Goal: Task Accomplishment & Management: Complete application form

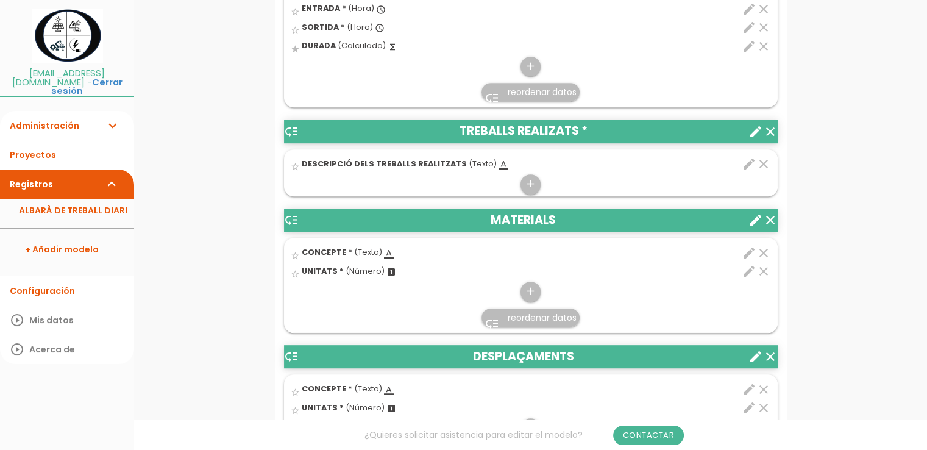
scroll to position [549, 0]
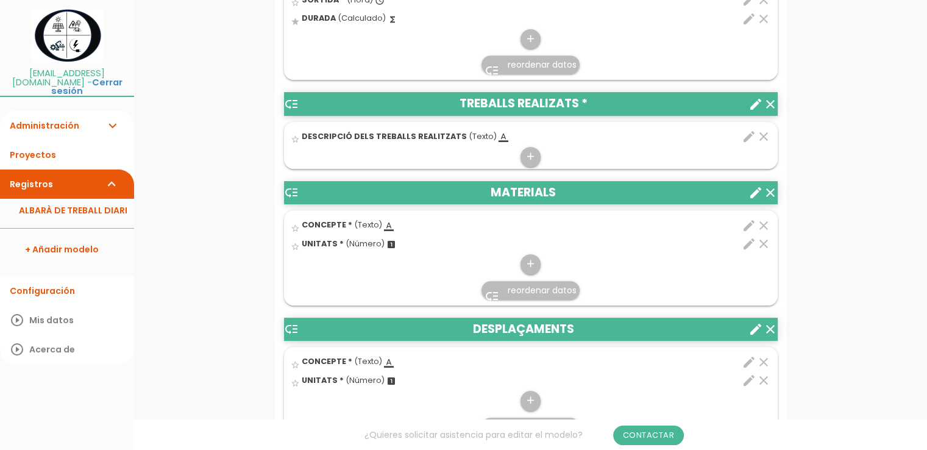
click at [324, 244] on span "UNITATS *" at bounding box center [323, 243] width 42 height 10
click at [0, 0] on input "star_border" at bounding box center [0, 0] width 0 height 0
click at [747, 246] on icon "edit" at bounding box center [749, 243] width 15 height 15
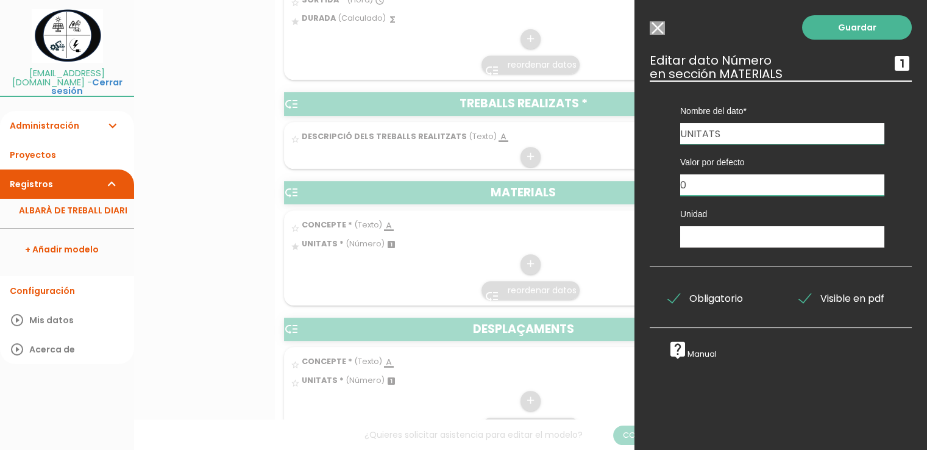
click at [696, 183] on input "0" at bounding box center [782, 184] width 204 height 21
click at [843, 32] on link "Guardar" at bounding box center [857, 27] width 110 height 24
click at [328, 359] on div at bounding box center [463, 169] width 927 height 563
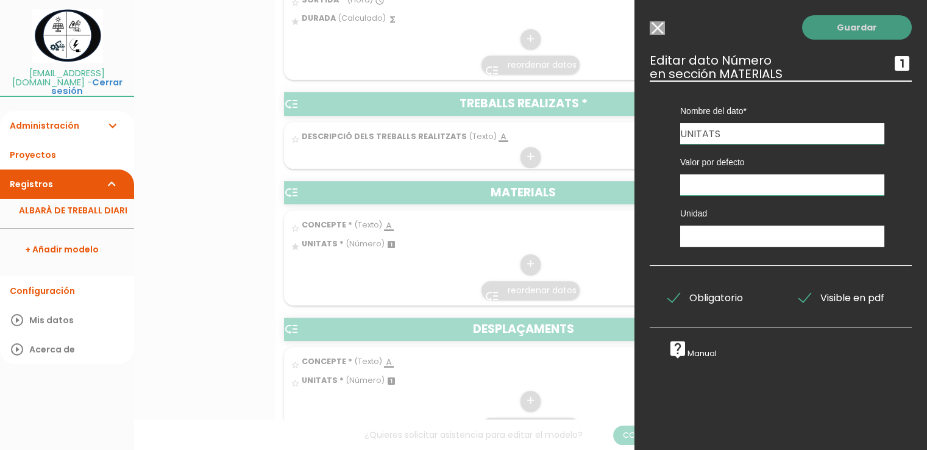
click at [861, 20] on link "Guardar" at bounding box center [857, 27] width 110 height 24
click at [854, 27] on link "Guardar" at bounding box center [857, 27] width 110 height 24
click at [802, 31] on link "Guardar" at bounding box center [857, 27] width 110 height 24
click at [513, 245] on div at bounding box center [463, 169] width 927 height 563
click at [368, 35] on div at bounding box center [463, 169] width 927 height 563
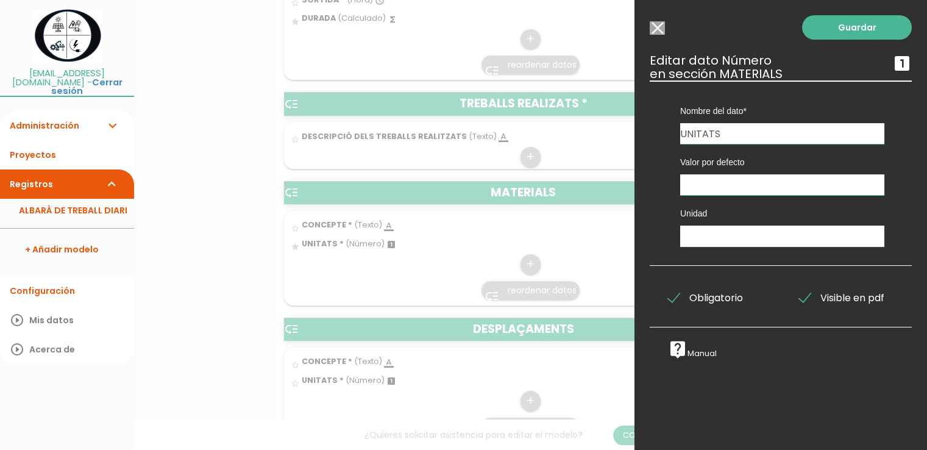
click at [232, 130] on div at bounding box center [463, 169] width 927 height 563
click at [25, 142] on li "Proyectos" at bounding box center [67, 154] width 134 height 29
click at [46, 118] on li "Administración expand_more Usuarios Categorías Clientes Mis Empresas" at bounding box center [67, 125] width 134 height 29
click at [873, 29] on link "Guardar" at bounding box center [857, 27] width 110 height 24
click at [853, 32] on link "Guardar" at bounding box center [857, 27] width 110 height 24
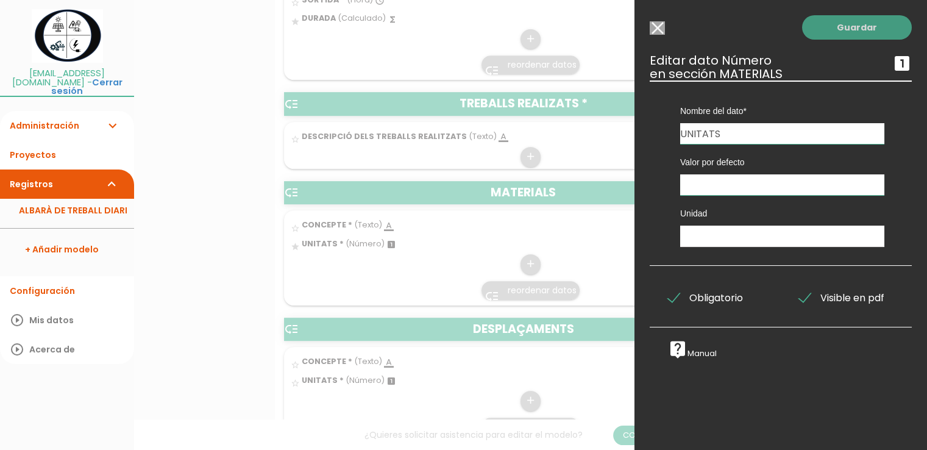
click at [850, 28] on link "Guardar" at bounding box center [857, 27] width 110 height 24
click at [659, 29] on input "Seleccionar todos los usuarios" at bounding box center [657, 27] width 15 height 13
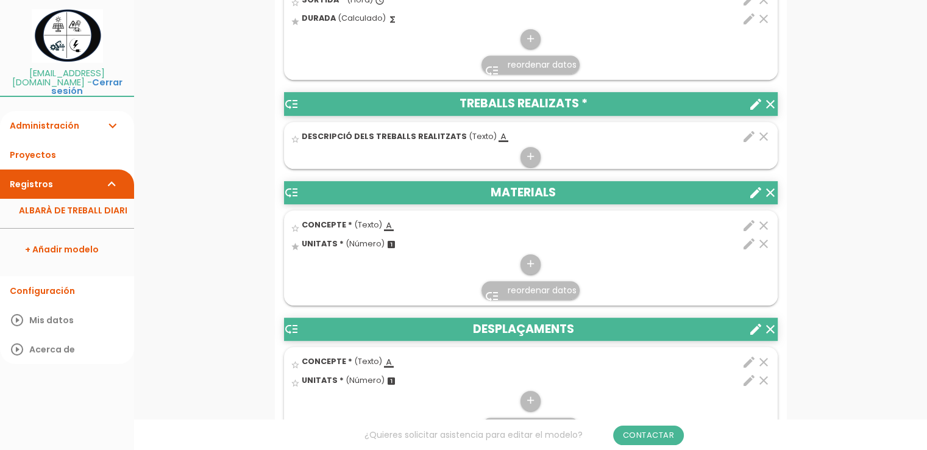
click at [746, 242] on icon "edit" at bounding box center [749, 243] width 15 height 15
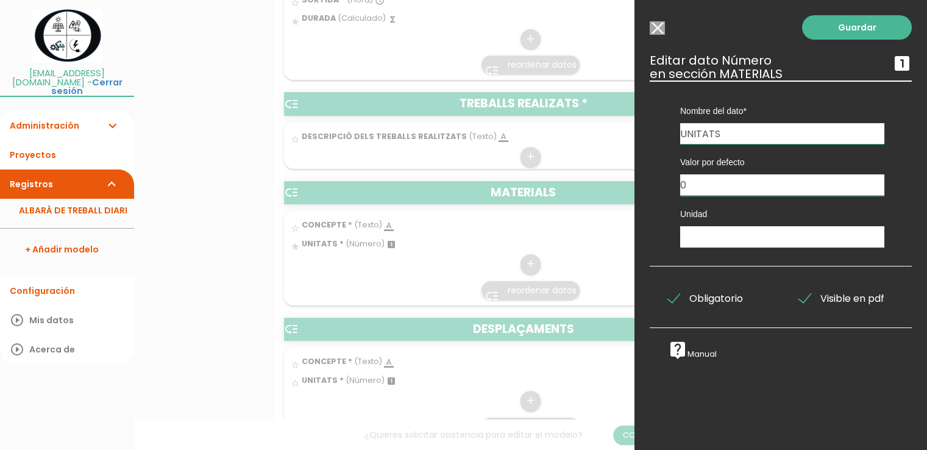
click at [712, 186] on input "0" at bounding box center [782, 184] width 204 height 21
click at [830, 27] on link "Guardar" at bounding box center [857, 27] width 110 height 24
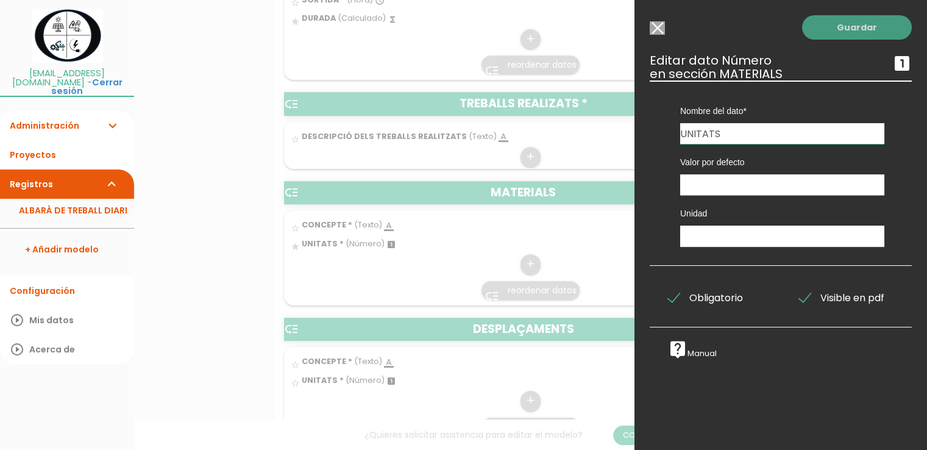
click at [853, 25] on link "Guardar" at bounding box center [857, 27] width 110 height 24
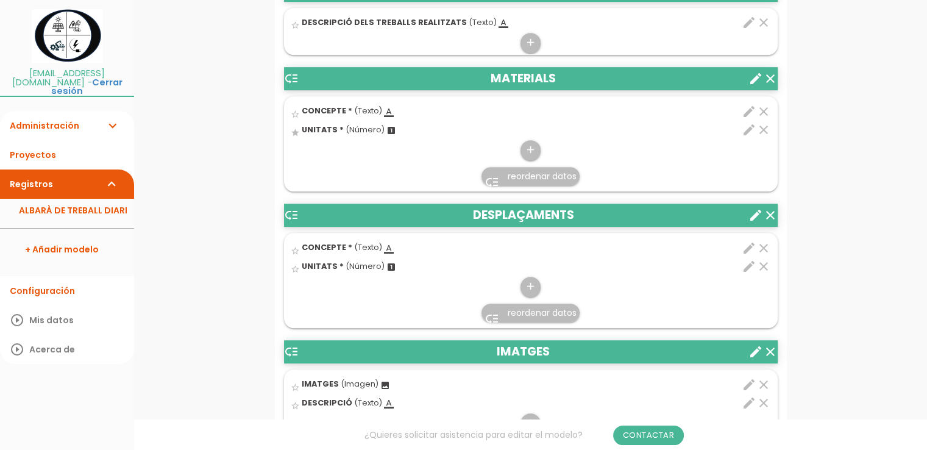
scroll to position [670, 0]
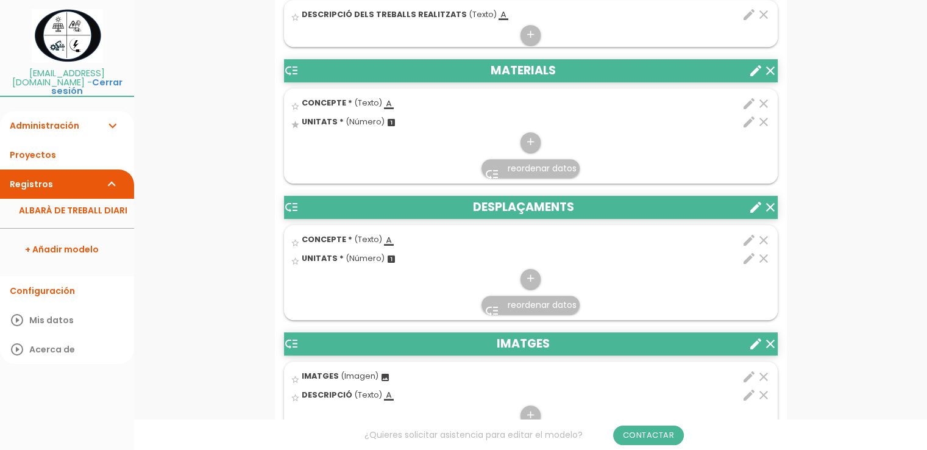
click at [748, 120] on icon "edit" at bounding box center [749, 122] width 15 height 15
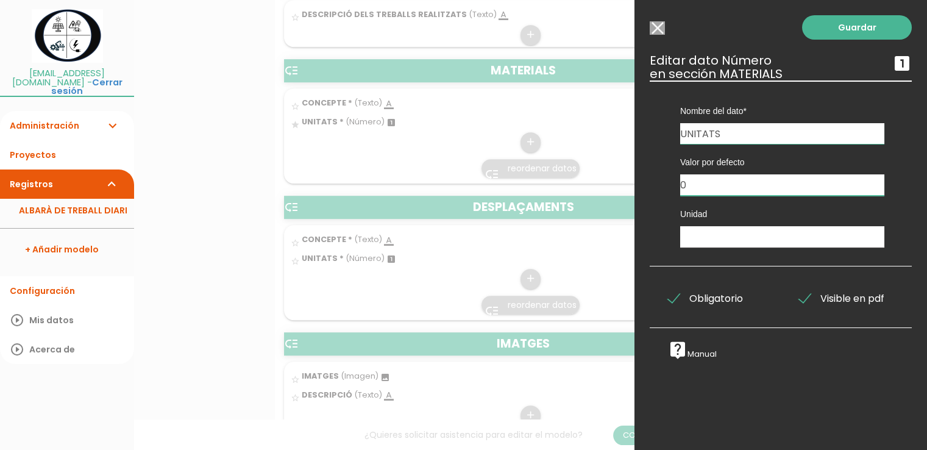
click at [724, 177] on input "0" at bounding box center [782, 184] width 204 height 21
click at [859, 30] on link "Guardar" at bounding box center [857, 27] width 110 height 24
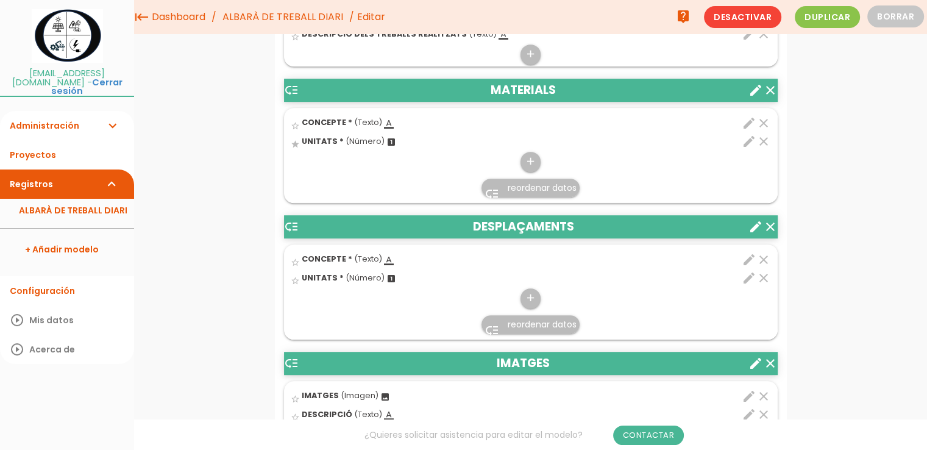
scroll to position [605, 0]
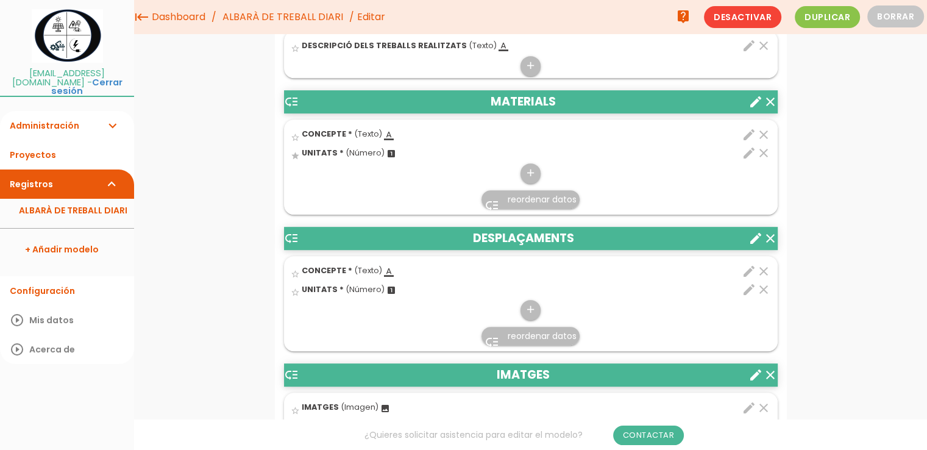
click at [750, 268] on icon "edit" at bounding box center [749, 271] width 15 height 15
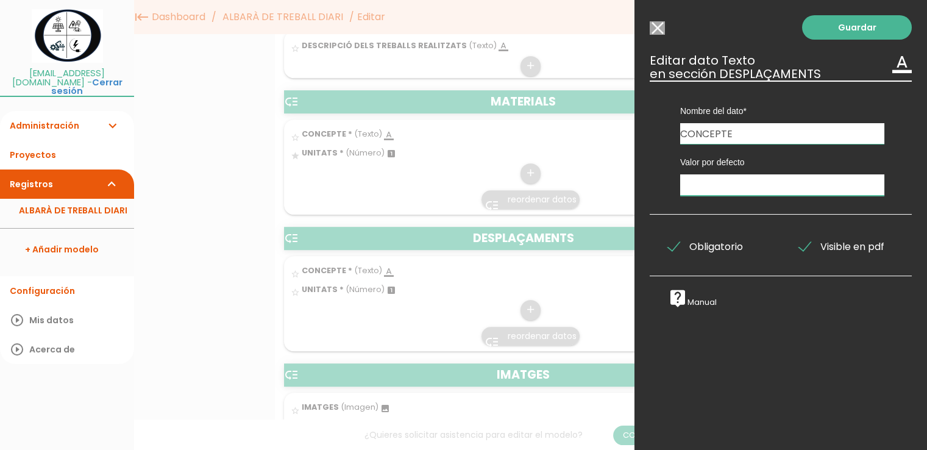
click at [732, 183] on input "text" at bounding box center [782, 184] width 204 height 21
type input "Desplaçament"
click at [840, 26] on link "Guardar" at bounding box center [857, 27] width 110 height 24
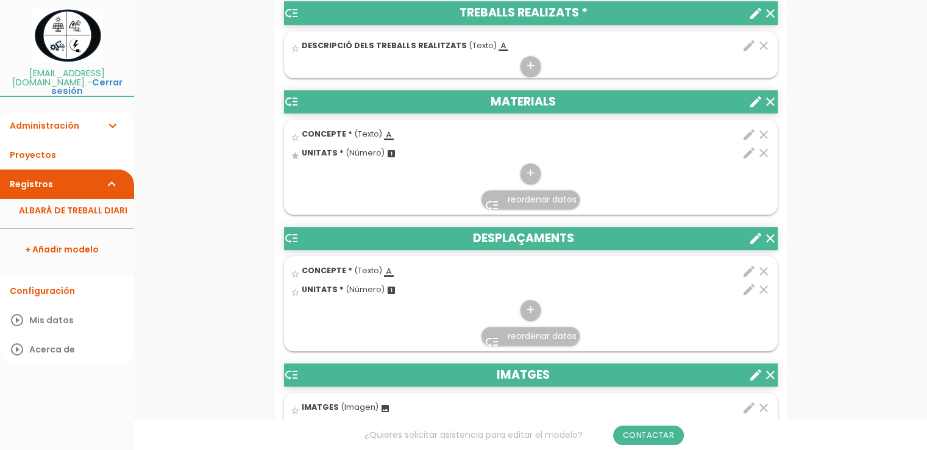
click at [748, 287] on icon "edit" at bounding box center [749, 289] width 15 height 15
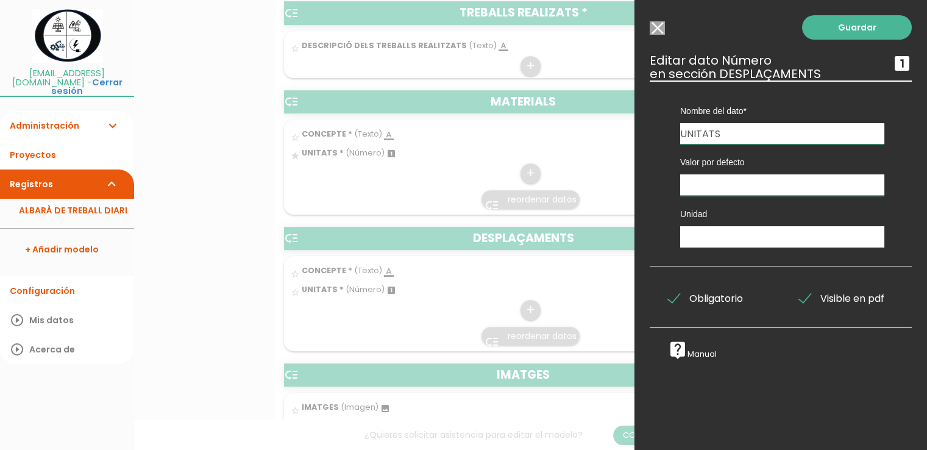
click at [726, 186] on input "text" at bounding box center [782, 184] width 204 height 21
type input "1"
click at [851, 29] on link "Guardar" at bounding box center [857, 27] width 110 height 24
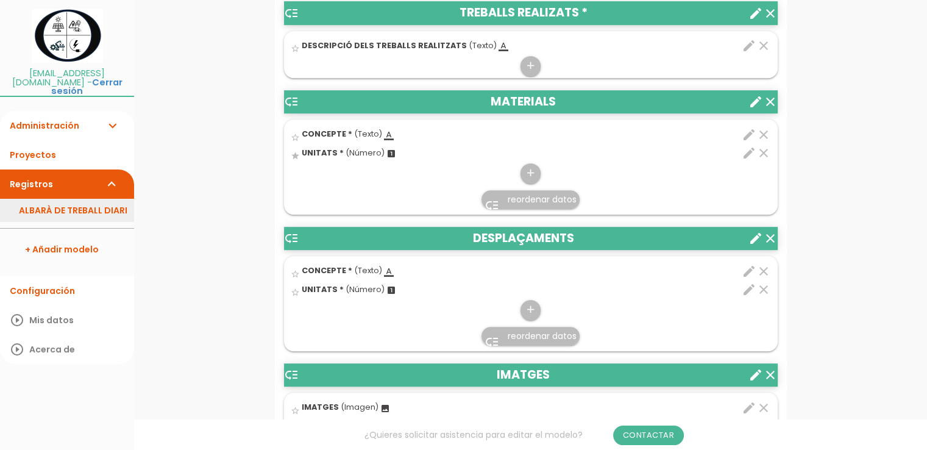
click at [41, 199] on link "ALBARÀ DE TREBALL DIARI" at bounding box center [67, 210] width 134 height 23
